Goal: Task Accomplishment & Management: Complete application form

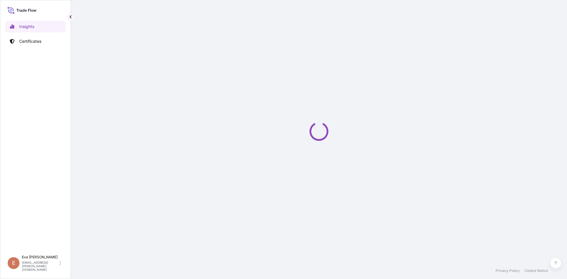
select select "2025"
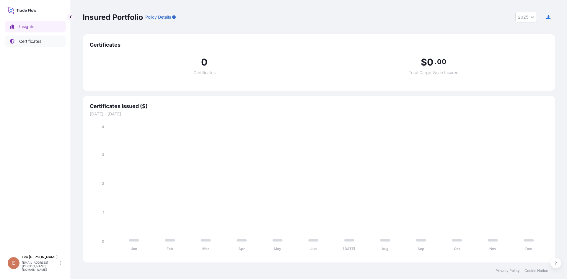
click at [28, 45] on link "Certificates" at bounding box center [35, 41] width 61 height 12
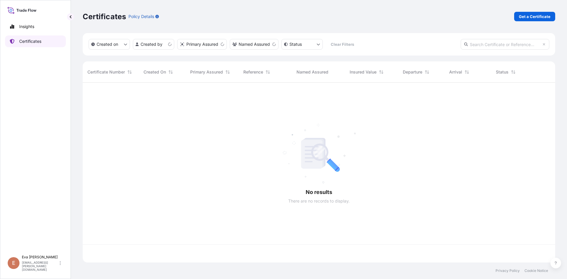
scroll to position [179, 468]
click at [537, 17] on p "Get a Certificate" at bounding box center [535, 17] width 32 height 6
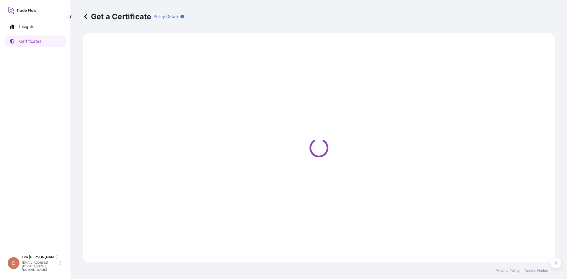
select select "Sea"
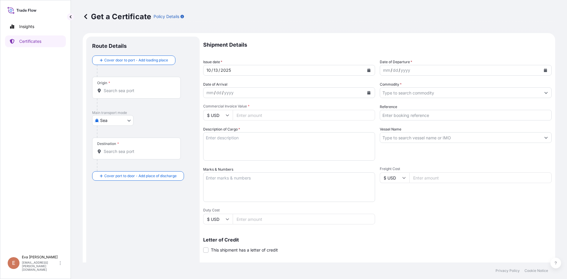
click at [124, 93] on input "Origin *" at bounding box center [139, 91] width 70 height 6
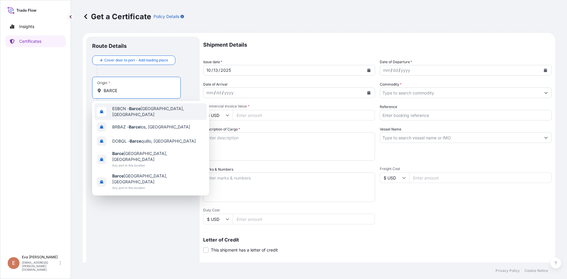
click at [127, 108] on span "ESBCN - [PERSON_NAME], [GEOGRAPHIC_DATA]" at bounding box center [158, 112] width 92 height 12
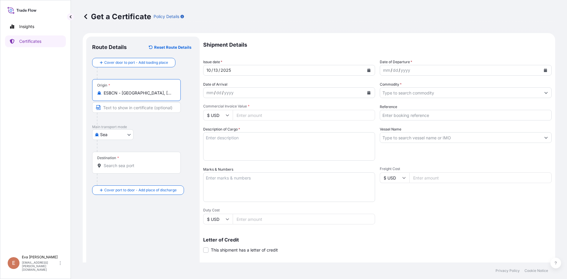
type input "ESBCN - [GEOGRAPHIC_DATA], [GEOGRAPHIC_DATA]"
click at [124, 165] on input "Destination *" at bounding box center [139, 166] width 70 height 6
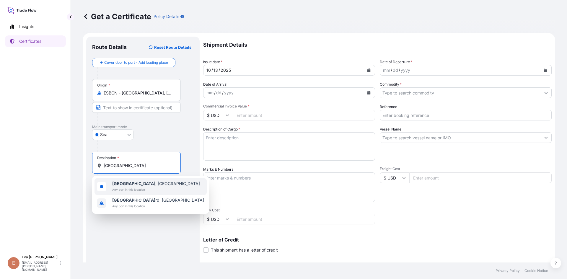
click at [127, 184] on span "[GEOGRAPHIC_DATA] , [GEOGRAPHIC_DATA]" at bounding box center [156, 184] width 88 height 6
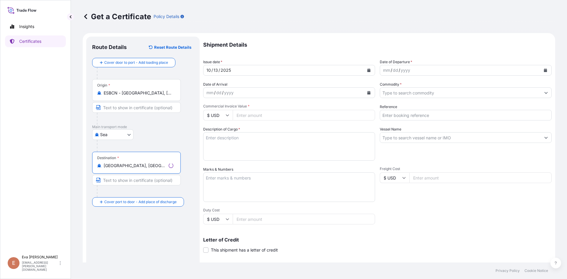
type input "[GEOGRAPHIC_DATA], [GEOGRAPHIC_DATA]"
click at [492, 66] on div "mm / dd / yyyy" at bounding box center [460, 70] width 161 height 11
click at [544, 71] on icon "Calendar" at bounding box center [545, 71] width 3 height 4
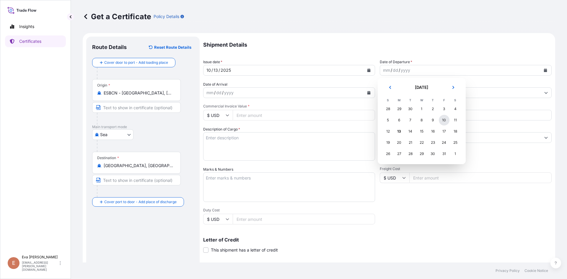
click at [441, 122] on div "10" at bounding box center [444, 120] width 11 height 11
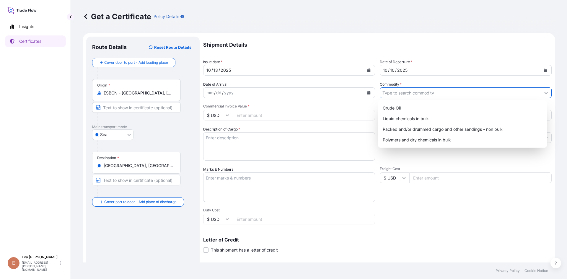
click at [402, 95] on input "Commodity *" at bounding box center [460, 92] width 161 height 11
click at [427, 139] on div "Polymers and dry chemicals in bulk" at bounding box center [462, 140] width 165 height 11
type input "Polymers and dry chemicals in bulk"
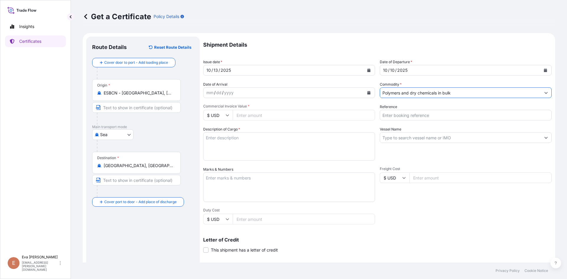
click at [407, 119] on input "Reference" at bounding box center [466, 115] width 172 height 11
type input "1625208769"
click at [216, 116] on input "$ USD" at bounding box center [218, 115] width 30 height 11
click at [219, 133] on div "€ EUR" at bounding box center [218, 131] width 25 height 11
type input "€ EUR"
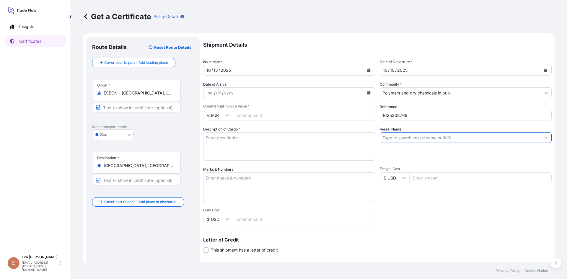
click at [409, 138] on input "Vessel Name" at bounding box center [460, 137] width 161 height 11
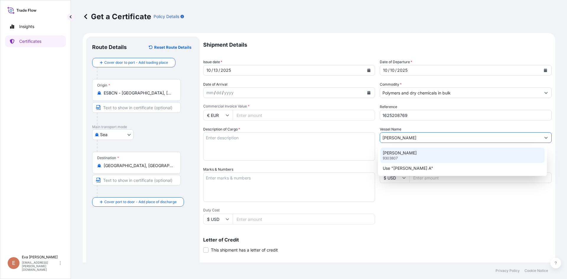
click at [400, 153] on p "[PERSON_NAME]" at bounding box center [400, 153] width 34 height 6
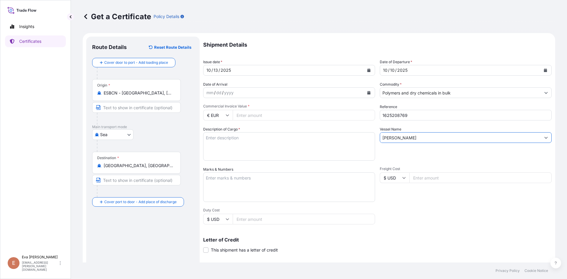
type input "[PERSON_NAME]"
click at [309, 142] on textarea "Description of Cargo *" at bounding box center [289, 146] width 172 height 28
type textarea "1X20 BULK"
click at [285, 113] on input "Commercial Invoice Value *" at bounding box center [304, 115] width 142 height 11
paste input "22.16"
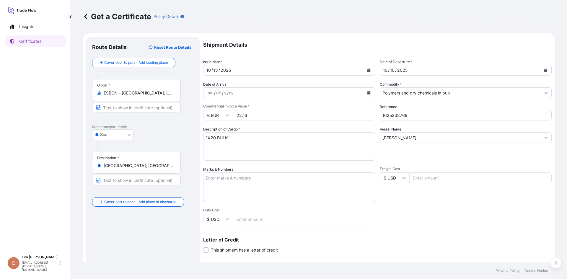
drag, startPoint x: 242, startPoint y: 115, endPoint x: 266, endPoint y: 115, distance: 24.5
click at [265, 115] on input "22.16" at bounding box center [304, 115] width 142 height 11
type input "22159.74"
click at [263, 154] on textarea "1X20 BULK" at bounding box center [289, 146] width 172 height 28
click at [288, 113] on input "22159.74" at bounding box center [304, 115] width 142 height 11
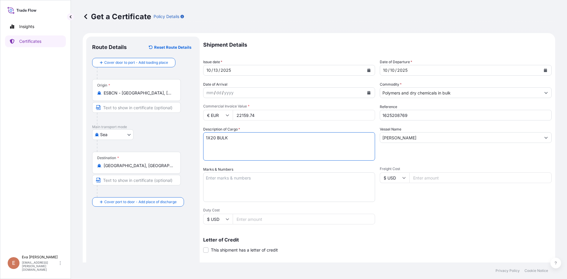
click at [277, 159] on textarea "1X20 BULK" at bounding box center [289, 146] width 172 height 28
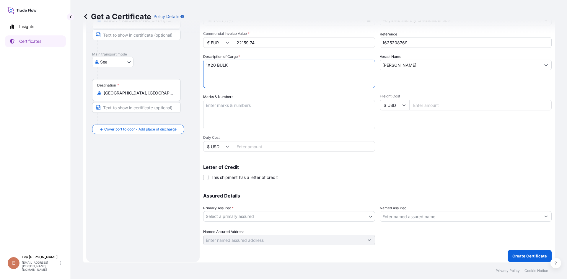
scroll to position [76, 0]
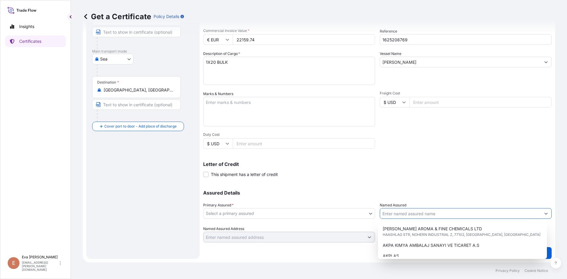
click at [421, 213] on input "Named Assured" at bounding box center [460, 213] width 161 height 11
click at [320, 215] on body "8 options available. Insights Certificates E [PERSON_NAME] [PERSON_NAME][EMAIL_…" at bounding box center [283, 139] width 567 height 279
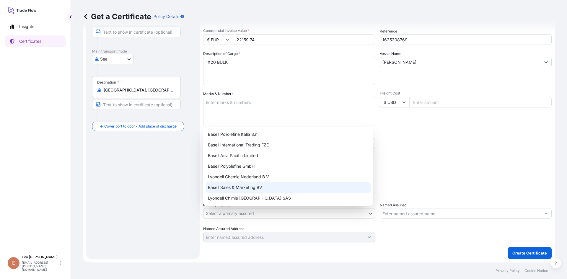
click at [231, 189] on div "Basell Sales & Marketing BV" at bounding box center [288, 187] width 165 height 11
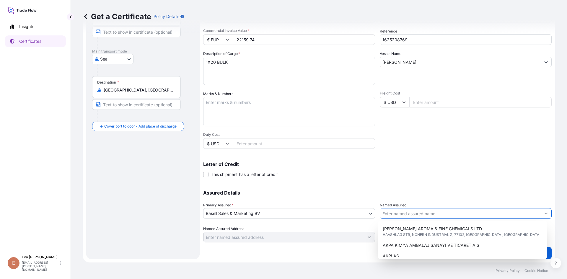
click at [400, 215] on input "Named Assured" at bounding box center [460, 213] width 161 height 11
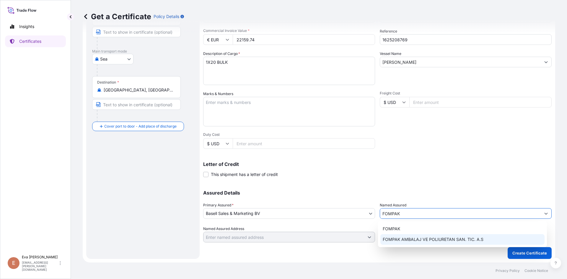
click at [411, 237] on span "FOMPAK AMBALAJ VE POLIURETAN SAN. TIC. A.S" at bounding box center [433, 240] width 101 height 6
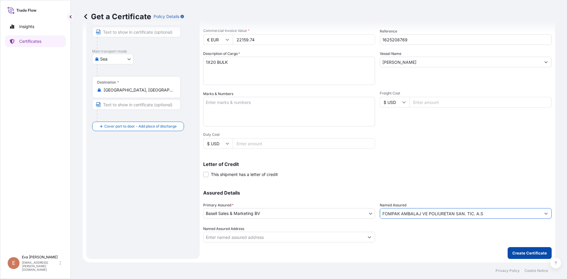
type input "FOMPAK AMBALAJ VE POLIURETAN SAN. TIC. A.S"
click at [532, 255] on p "Create Certificate" at bounding box center [530, 253] width 35 height 6
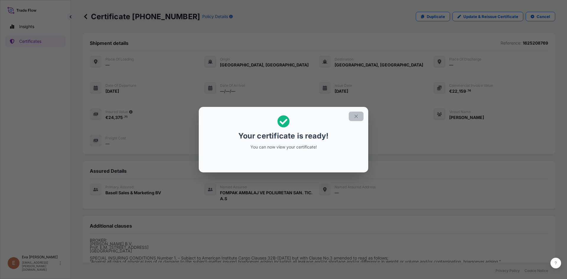
click at [358, 118] on icon "button" at bounding box center [356, 116] width 5 height 5
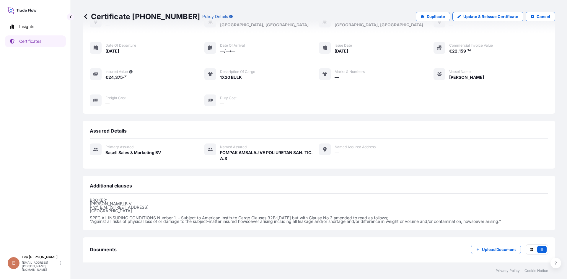
scroll to position [70, 0]
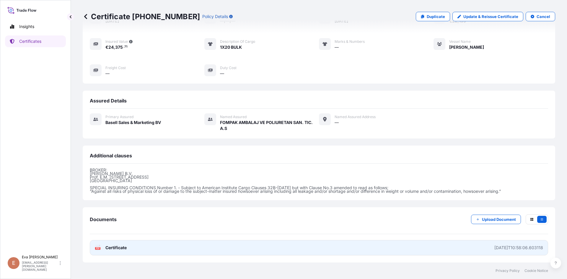
click at [100, 245] on icon "PDF" at bounding box center [98, 248] width 6 height 6
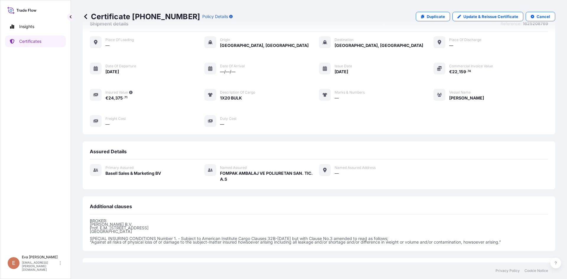
scroll to position [0, 0]
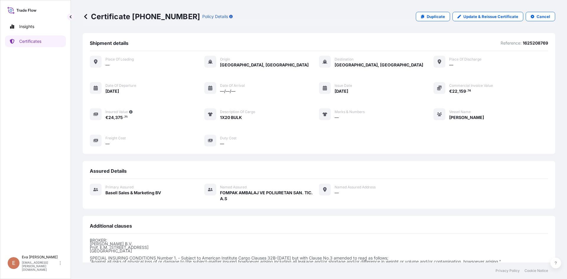
click at [533, 43] on p "1625208769" at bounding box center [535, 43] width 25 height 6
copy p "1625208769"
